Goal: Find specific page/section: Find specific page/section

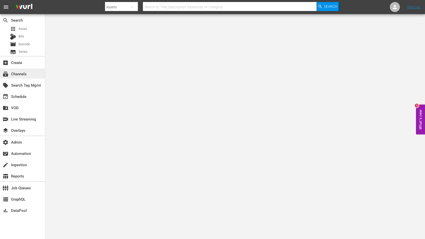
click at [7, 73] on span "subscriptions" at bounding box center [6, 74] width 6 height 6
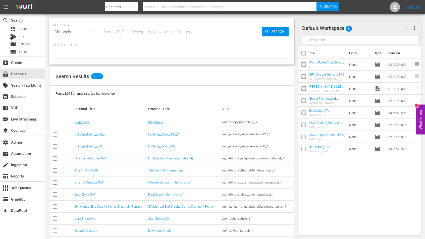
click at [119, 32] on input "text" at bounding box center [182, 32] width 159 height 12
paste input "minerva_pictures_amoilnatale_1"
type input "minerva_pictures_amoilnatale_1"
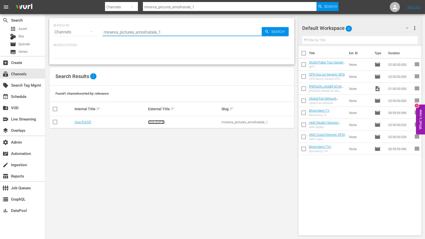
click at [156, 122] on link "Cine Natale" at bounding box center [156, 122] width 16 height 4
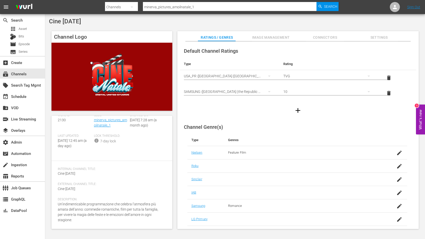
scroll to position [39, 0]
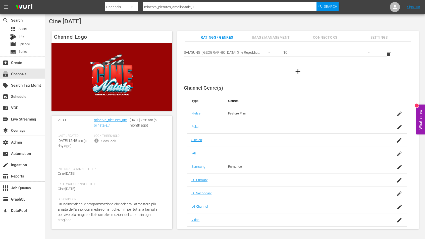
click at [267, 39] on span "Image Management" at bounding box center [271, 37] width 38 height 6
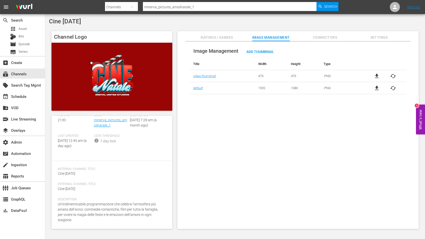
scroll to position [0, 0]
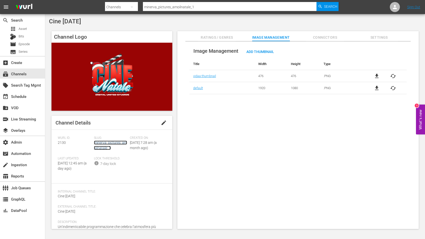
click at [99, 143] on link "minerva_pictures_amoilnatale_1" at bounding box center [110, 145] width 33 height 9
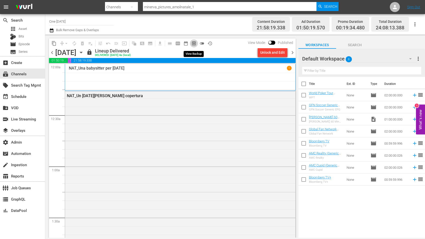
click at [193, 43] on span "preview_outlined" at bounding box center [194, 43] width 5 height 5
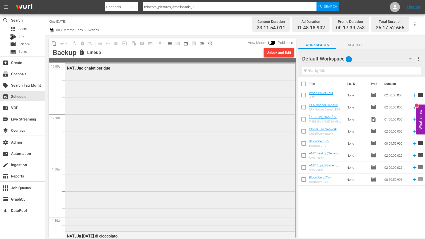
click at [144, 103] on div "NAT_Uno chalet per due" at bounding box center [180, 147] width 230 height 167
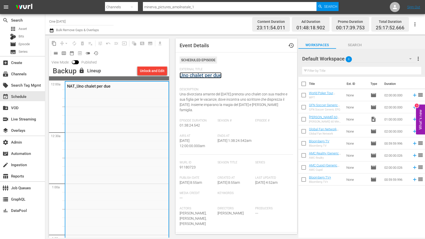
click at [211, 76] on link "Uno chalet per due" at bounding box center [201, 75] width 42 height 6
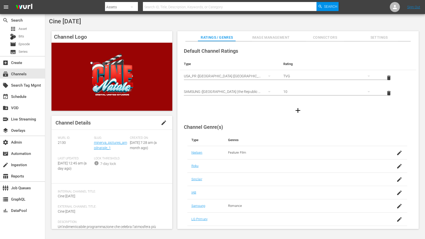
click at [79, 25] on div "Cine Natale Channel Logo Channel Details edit Wurl ID: 2130 Slug: minerva_pictu…" at bounding box center [235, 125] width 380 height 222
drag, startPoint x: 83, startPoint y: 23, endPoint x: 47, endPoint y: 20, distance: 36.6
click at [47, 20] on div "Cine Natale Channel Logo Channel Details edit Wurl ID: 2130 Slug: minerva_pictu…" at bounding box center [235, 125] width 380 height 222
copy span "Cine Natale"
drag, startPoint x: 119, startPoint y: 146, endPoint x: 94, endPoint y: 144, distance: 25.4
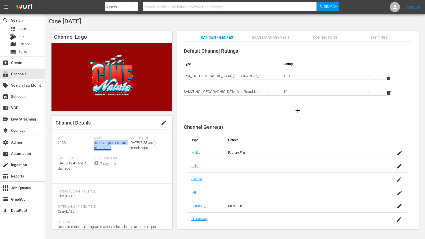
click at [94, 144] on div "Slug: minerva_pictures_amoilnatale_1" at bounding box center [112, 146] width 36 height 21
copy link "minerva_pictures_amoilnatale_1"
click at [64, 144] on span "2130" at bounding box center [62, 143] width 8 height 4
copy span "2130"
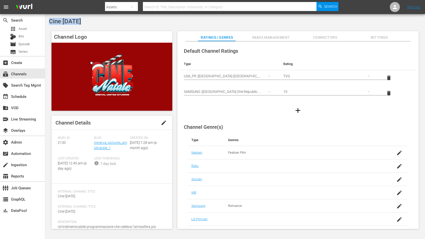
drag, startPoint x: 93, startPoint y: 21, endPoint x: 50, endPoint y: 22, distance: 43.7
click at [50, 22] on div "Cine Natale" at bounding box center [235, 21] width 373 height 7
copy span "Cine Natale"
drag, startPoint x: 110, startPoint y: 147, endPoint x: 94, endPoint y: 144, distance: 16.6
click at [94, 144] on div "Slug: minerva_pictures_amoilnatale_1" at bounding box center [112, 146] width 36 height 21
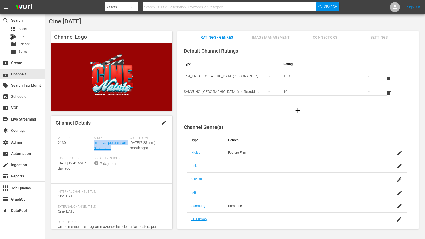
copy link "minerva_pictures_amoilnatale_1"
click at [58, 143] on span "2130" at bounding box center [62, 143] width 8 height 4
copy span "2130"
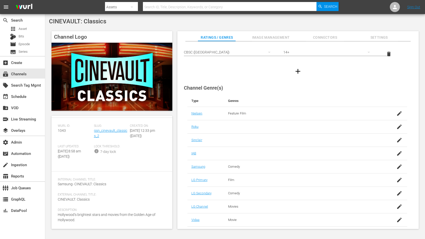
scroll to position [19, 0]
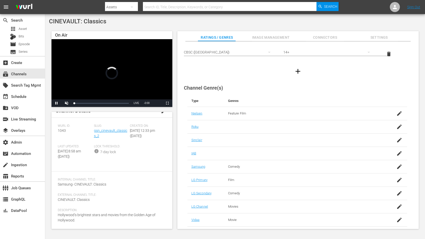
click at [278, 34] on span "Image Management" at bounding box center [271, 37] width 38 height 6
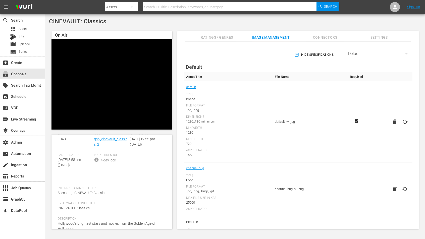
scroll to position [0, 0]
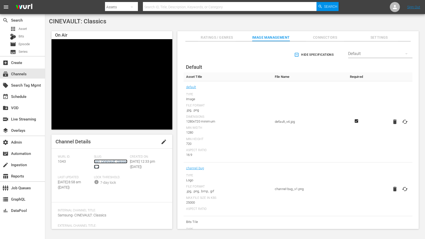
click at [121, 162] on link "gsn_cinevault_classics_2" at bounding box center [110, 164] width 33 height 9
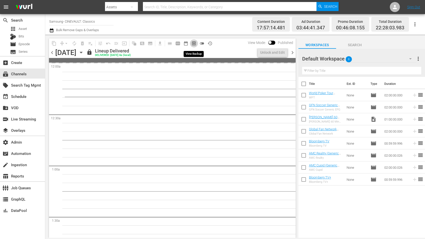
click at [192, 47] on button "preview_outlined" at bounding box center [194, 43] width 8 height 8
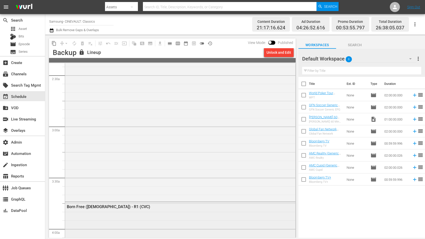
scroll to position [228, 0]
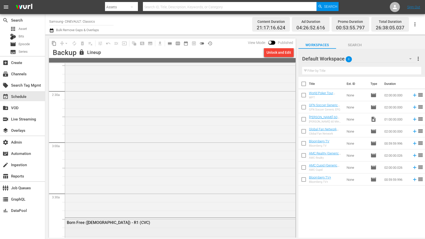
click at [188, 137] on div "Decameron Nights - R1" at bounding box center [180, 125] width 230 height 181
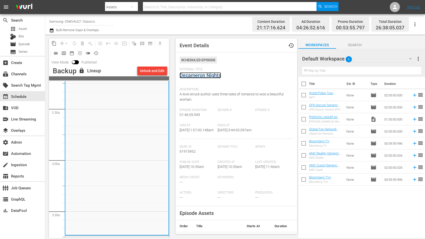
click at [198, 76] on link "Decameron Nights" at bounding box center [200, 75] width 41 height 6
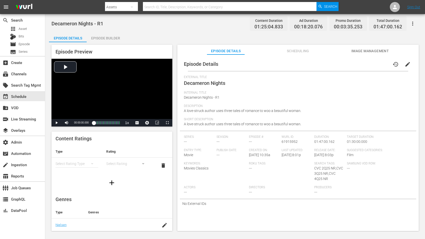
scroll to position [81, 0]
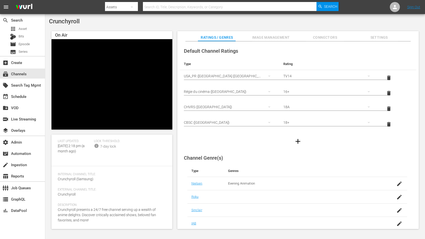
click at [284, 36] on span "Image Management" at bounding box center [271, 37] width 38 height 6
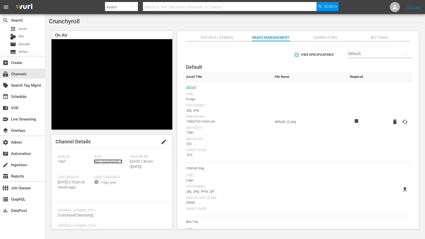
click at [116, 161] on link "gsn_crunchyroll_1" at bounding box center [108, 162] width 28 height 4
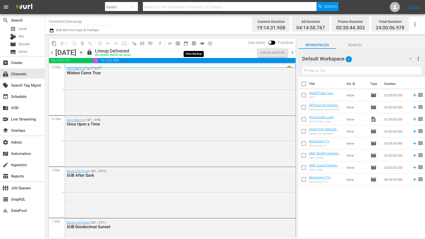
click at [194, 44] on span "preview_outlined" at bounding box center [194, 43] width 5 height 5
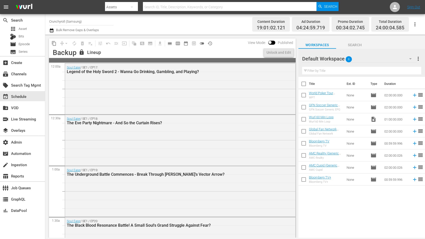
click at [125, 93] on div "Soul Eater / SE1 / EP17: Legend of the Holy Sword 2 - Wanna Go Drinking, Gambli…" at bounding box center [180, 89] width 230 height 50
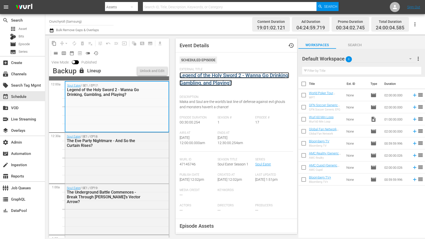
click at [208, 75] on link "Legend of the Holy Sword 2 - Wanna Go Drinking, Gambling, and Playing?" at bounding box center [235, 79] width 110 height 14
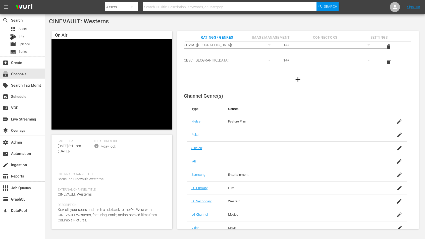
scroll to position [86, 0]
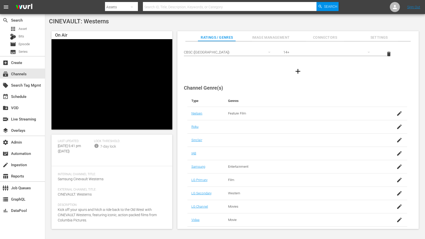
click at [276, 39] on span "Image Management" at bounding box center [271, 37] width 38 height 6
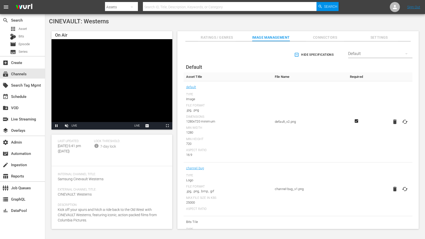
scroll to position [0, 0]
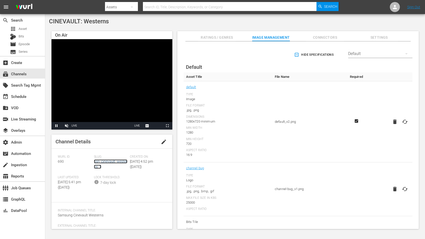
click at [105, 163] on link "gsn_cinevault_westerns_1" at bounding box center [110, 164] width 33 height 9
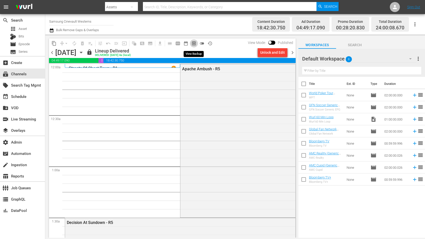
click at [194, 45] on span "preview_outlined" at bounding box center [194, 43] width 5 height 5
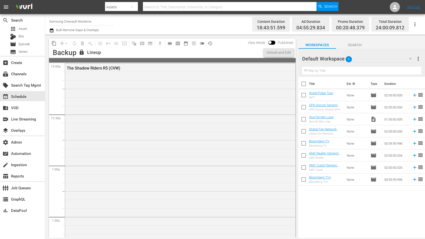
click at [172, 97] on div "The Shadow Riders R5 (CVW)" at bounding box center [180, 170] width 230 height 212
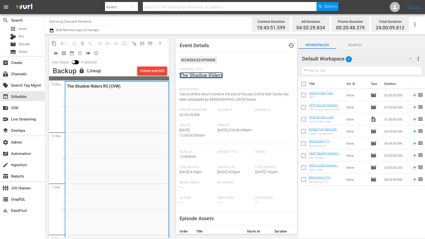
click at [223, 75] on link "The Shadow Riders" at bounding box center [201, 75] width 43 height 6
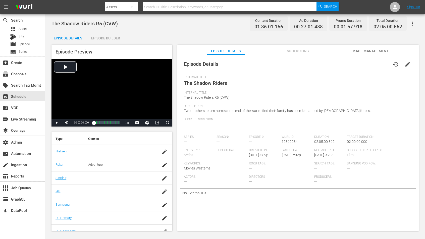
scroll to position [71, 0]
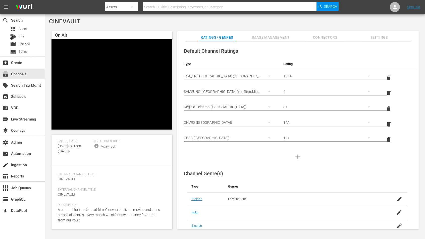
scroll to position [86, 0]
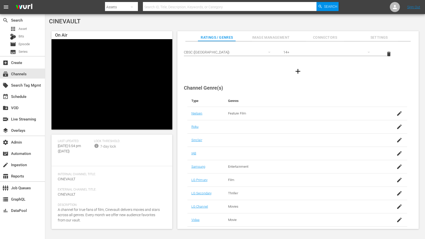
click at [274, 38] on span "Image Management" at bounding box center [271, 37] width 38 height 6
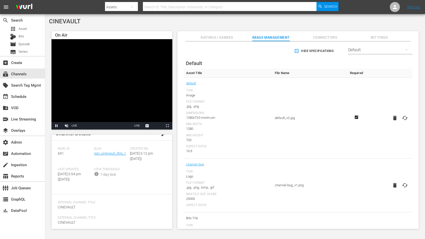
scroll to position [0, 0]
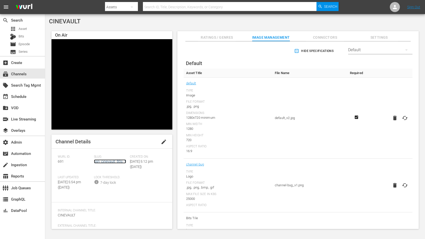
click at [115, 161] on link "gsn_cinevault_80s_1" at bounding box center [110, 162] width 32 height 4
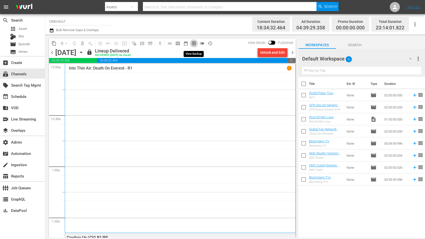
click at [192, 45] on span "preview_outlined" at bounding box center [194, 43] width 5 height 5
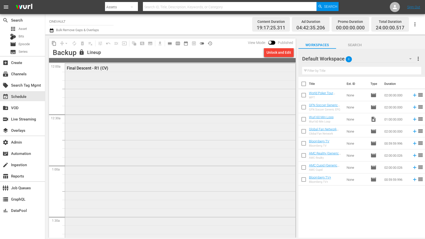
click at [159, 120] on div "Final Descent - R1 (CV)" at bounding box center [180, 160] width 230 height 192
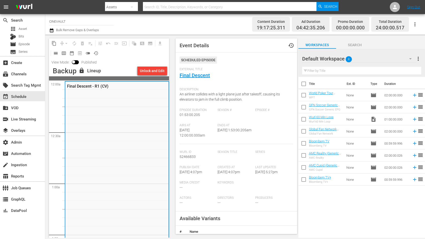
click at [200, 78] on div "External Title Final Descent" at bounding box center [237, 77] width 114 height 18
click at [200, 77] on link "Final Descent" at bounding box center [195, 75] width 30 height 6
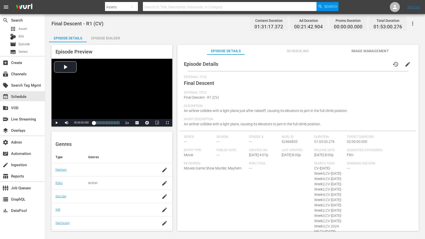
scroll to position [57, 0]
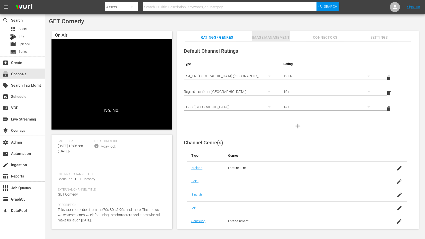
click at [283, 36] on span "Image Management" at bounding box center [271, 37] width 38 height 6
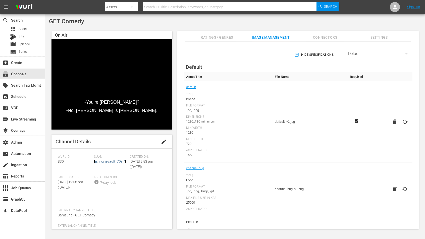
click at [116, 161] on link "gsn_cinevault_70s_1" at bounding box center [110, 162] width 32 height 4
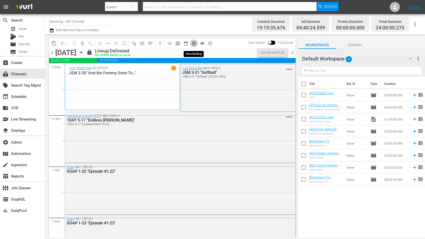
click at [192, 43] on span "preview_outlined" at bounding box center [194, 43] width 5 height 5
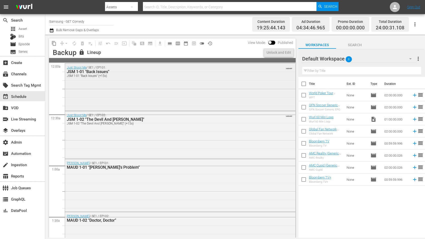
click at [149, 95] on div "Just Shoot Me / SE1 / EP101: JSM 1-01 "Back Issues" JSM 1-01 "Back Issues" (+15…" at bounding box center [180, 87] width 230 height 46
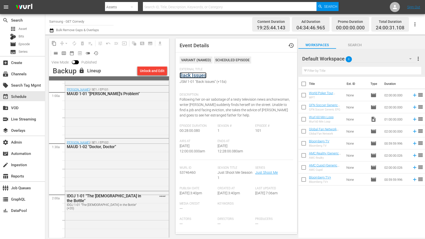
click at [199, 72] on link "Back Issues" at bounding box center [193, 75] width 27 height 6
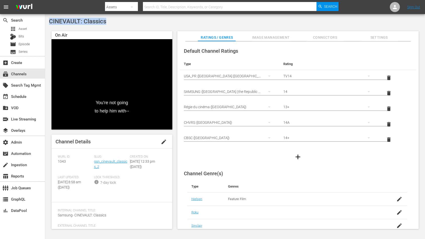
drag, startPoint x: 107, startPoint y: 23, endPoint x: 47, endPoint y: 19, distance: 60.0
click at [47, 19] on div "CINEVAULT: Classics On Air You're not going to help him with-- Video Player is …" at bounding box center [235, 125] width 380 height 222
copy span "CINEVAULT: Classics"
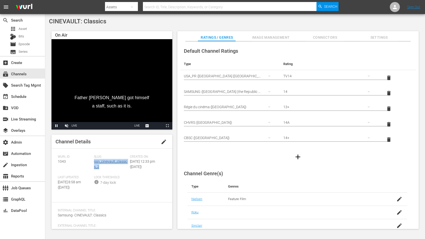
drag, startPoint x: 102, startPoint y: 166, endPoint x: 94, endPoint y: 163, distance: 8.9
click at [94, 163] on div "Slug: gsn_cinevault_classics_2" at bounding box center [112, 165] width 36 height 21
copy link "gsn_cinevault_classics_2"
click at [59, 160] on span "1043" at bounding box center [62, 162] width 8 height 4
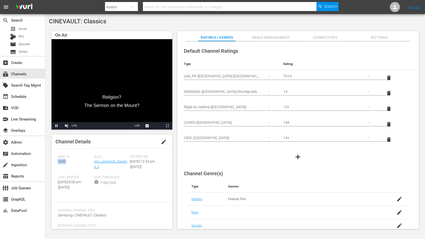
copy span "1043"
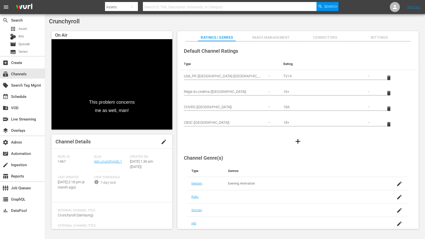
click at [75, 18] on span "Crunchyroll" at bounding box center [64, 21] width 31 height 7
copy span "Crunchyroll"
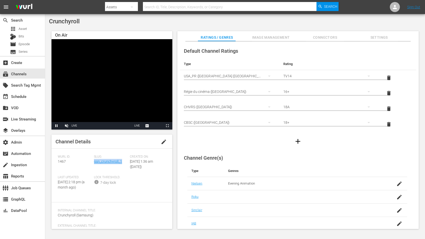
drag, startPoint x: 124, startPoint y: 162, endPoint x: 94, endPoint y: 164, distance: 30.5
click at [94, 164] on div "Slug: gsn_crunchyroll_1" at bounding box center [112, 165] width 36 height 21
copy link "gsn_crunchyroll_1"
click at [59, 163] on span "1467" at bounding box center [62, 162] width 8 height 4
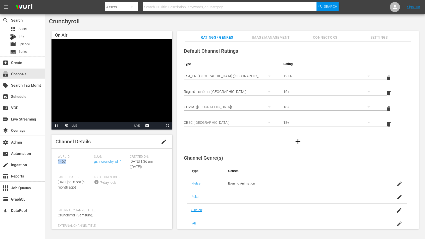
copy span "1467"
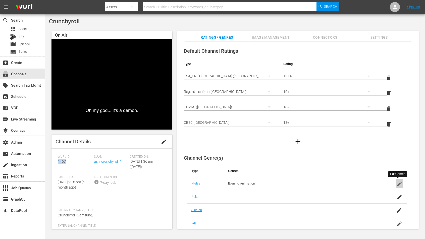
click at [399, 182] on icon "button" at bounding box center [400, 184] width 6 height 6
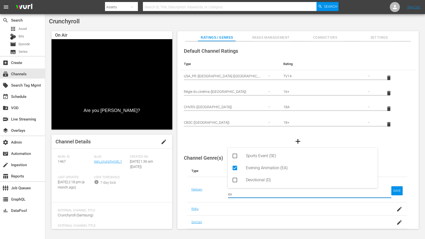
type input "ev"
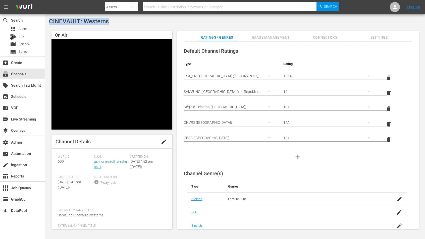
drag, startPoint x: 116, startPoint y: 27, endPoint x: 47, endPoint y: 21, distance: 68.9
click at [47, 21] on div "CINEVAULT: Westerns On Air Video Player is loading. Pause Unmute Current Time 0…" at bounding box center [235, 125] width 380 height 222
copy div "CINEVAULT: Westerns"
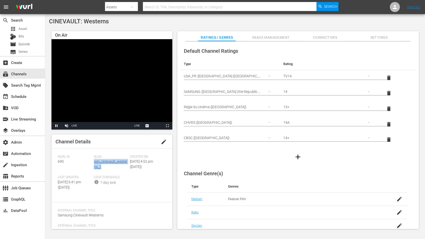
drag, startPoint x: 110, startPoint y: 168, endPoint x: 93, endPoint y: 163, distance: 17.7
click at [94, 163] on div "Slug: gsn_cinevault_westerns_1" at bounding box center [112, 165] width 36 height 21
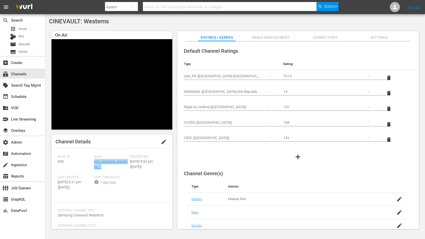
copy link "gsn_cinevault_westerns_1"
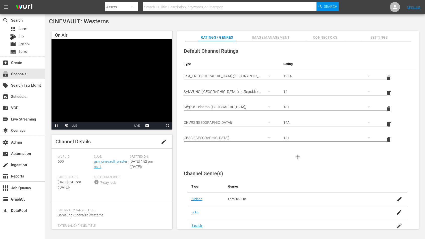
click at [59, 160] on span "690" at bounding box center [61, 162] width 6 height 4
copy span "690"
drag, startPoint x: 83, startPoint y: 22, endPoint x: 50, endPoint y: 20, distance: 33.3
click at [50, 20] on div "CINEVAULT" at bounding box center [235, 21] width 373 height 7
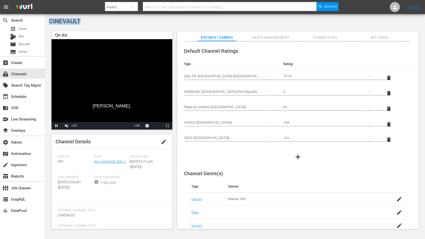
copy span "CINEVAULT"
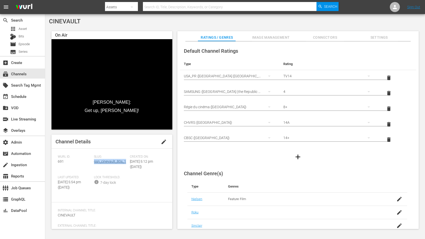
drag, startPoint x: 126, startPoint y: 162, endPoint x: 93, endPoint y: 163, distance: 32.4
click at [94, 163] on div "Slug: gsn_cinevault_80s_1" at bounding box center [112, 165] width 36 height 21
copy link "gsn_cinevault_80s_1"
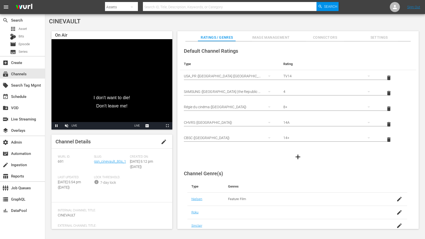
click at [62, 162] on span "691" at bounding box center [61, 162] width 6 height 4
copy span "691"
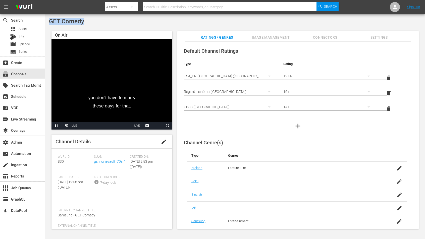
drag, startPoint x: 76, startPoint y: 20, endPoint x: 48, endPoint y: 20, distance: 27.7
click at [48, 20] on div "GET Comedy On Air you don't have to marry these days for that. Video Player is …" at bounding box center [235, 125] width 380 height 222
copy span "GET Comedy"
drag, startPoint x: 127, startPoint y: 161, endPoint x: 94, endPoint y: 163, distance: 32.5
click at [94, 163] on div "Slug: gsn_cinevault_70s_1" at bounding box center [112, 165] width 36 height 21
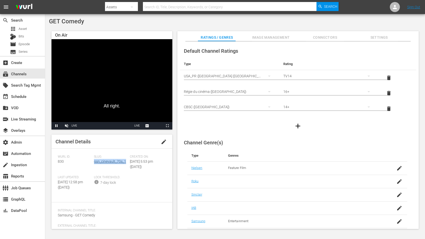
copy link "gsn_cinevault_70s_1"
click at [62, 162] on span "830" at bounding box center [61, 162] width 6 height 4
copy span "830"
